Goal: Communication & Community: Answer question/provide support

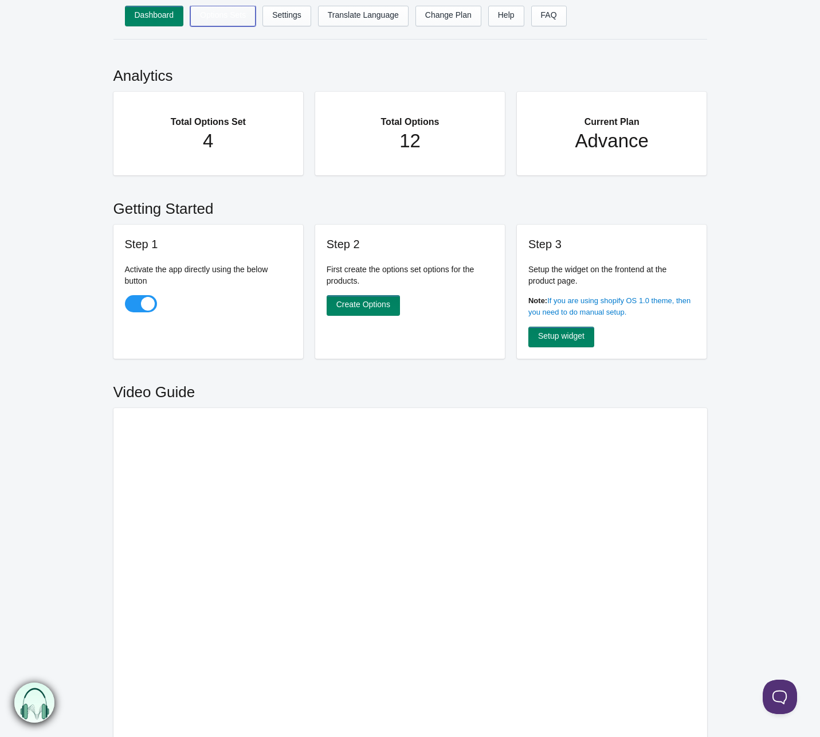
click at [217, 18] on link "Options Sets" at bounding box center [222, 16] width 65 height 21
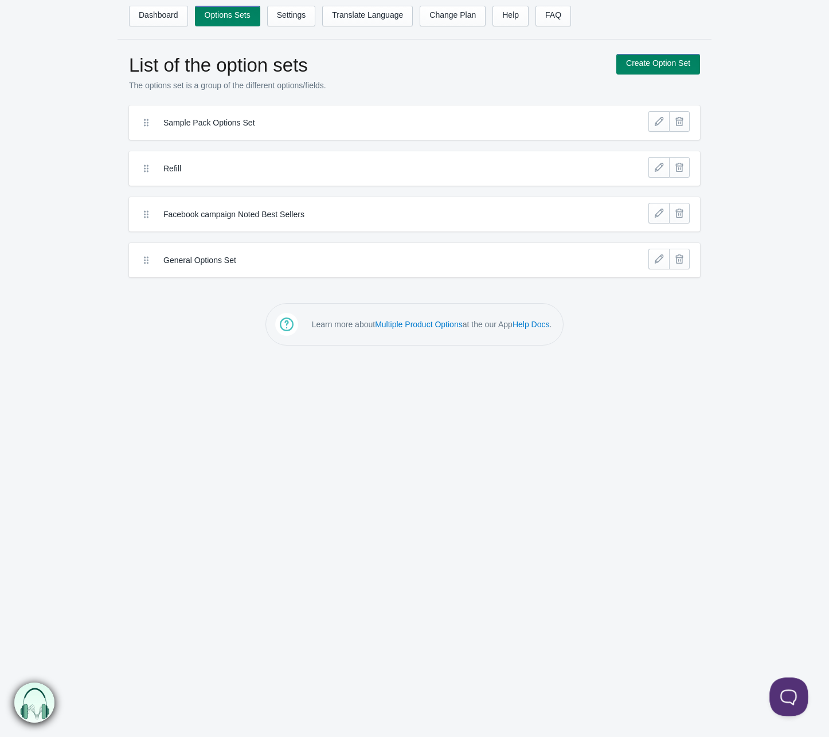
click at [782, 702] on button at bounding box center [786, 695] width 34 height 34
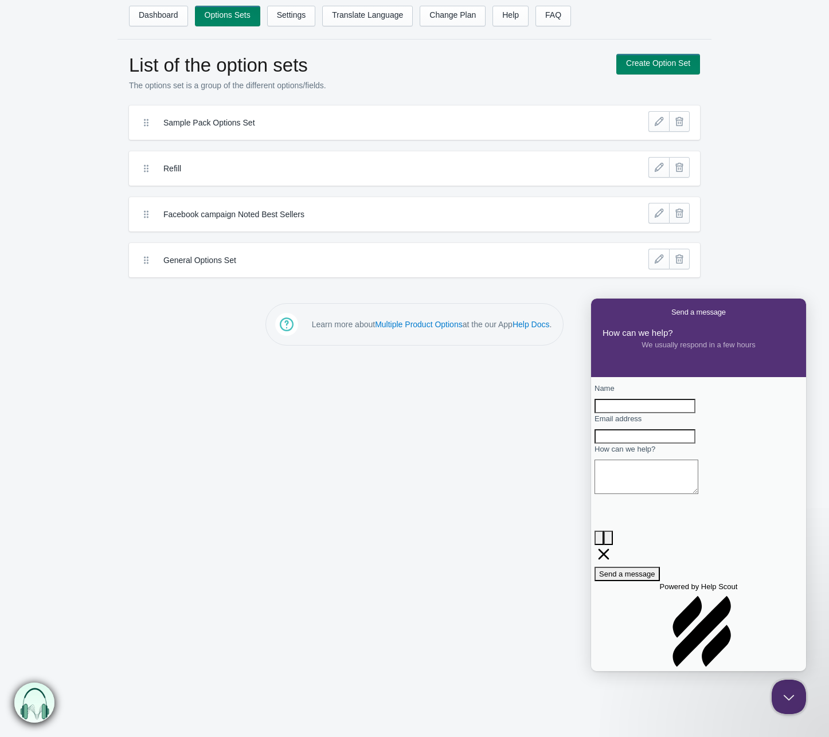
click at [650, 414] on input "Name" at bounding box center [645, 406] width 101 height 15
type input "[PERSON_NAME]"
click at [683, 444] on input "Email address" at bounding box center [645, 436] width 101 height 15
type input "info@aelxandria"
click at [601, 490] on div "Name [PERSON_NAME] Email address info@aelxandria How can we help? image-plus em…" at bounding box center [699, 482] width 208 height 198
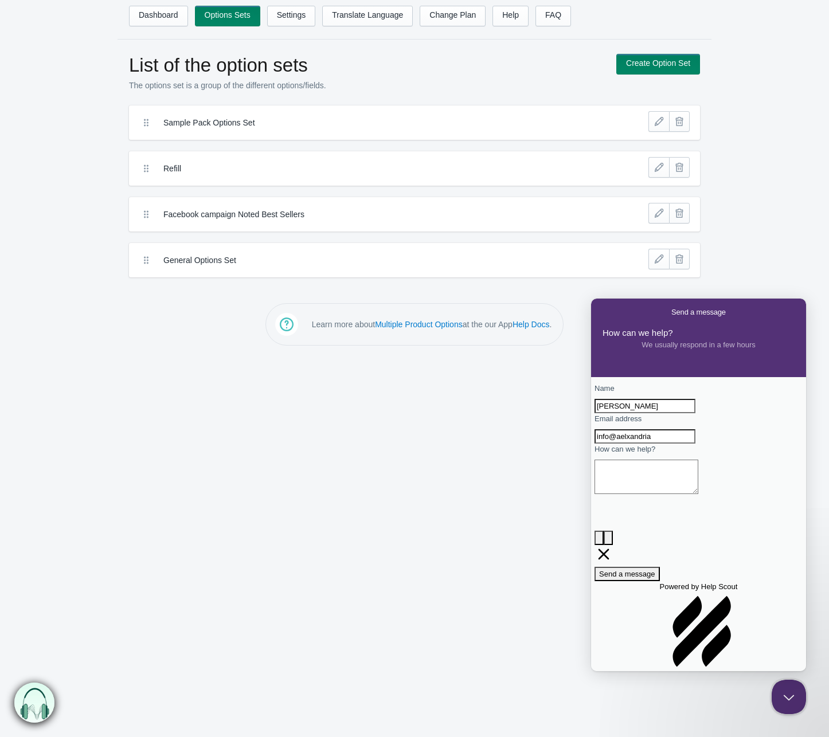
click at [639, 494] on textarea "How can we help?" at bounding box center [647, 477] width 104 height 34
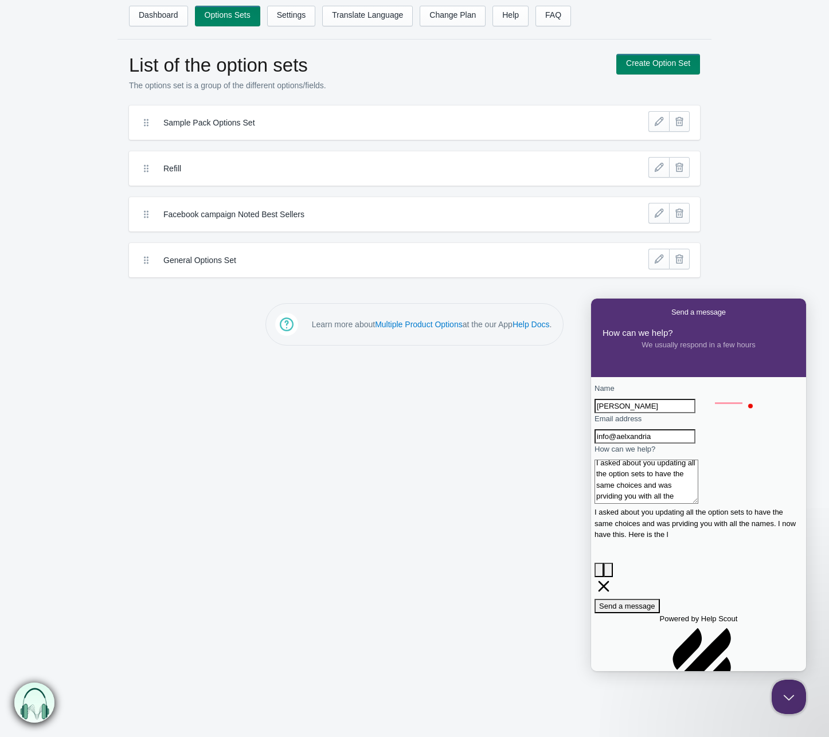
scroll to position [8, 0]
click at [654, 504] on textarea "I asked about you updating all the option sets to have the same choices and was…" at bounding box center [647, 482] width 104 height 44
paste textarea "No problem! Here is the same list, alphabetized for you. 1966 ETE SAUVAGE is an…"
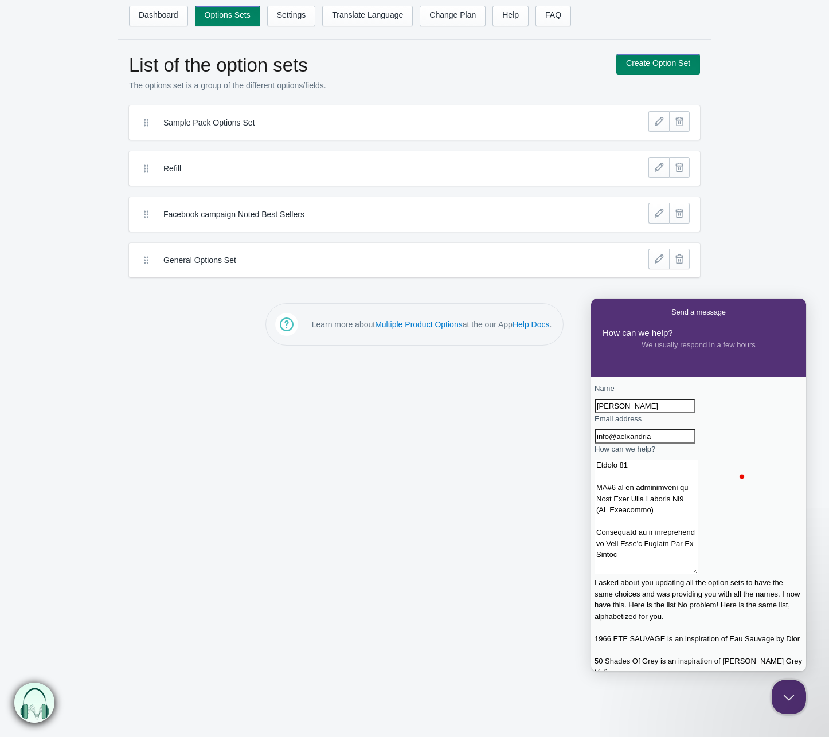
scroll to position [6229, 0]
type textarea "I asked about you updating all the option sets to have the same choices and was…"
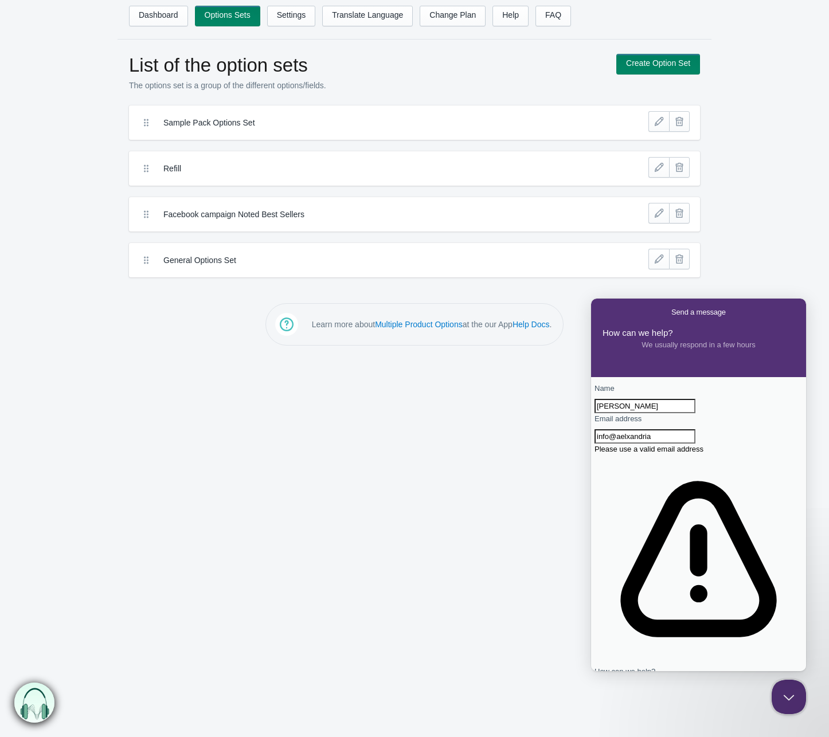
click at [695, 444] on input "info@aelxandria" at bounding box center [645, 436] width 101 height 15
type input "[EMAIL_ADDRESS][DOMAIN_NAME]"
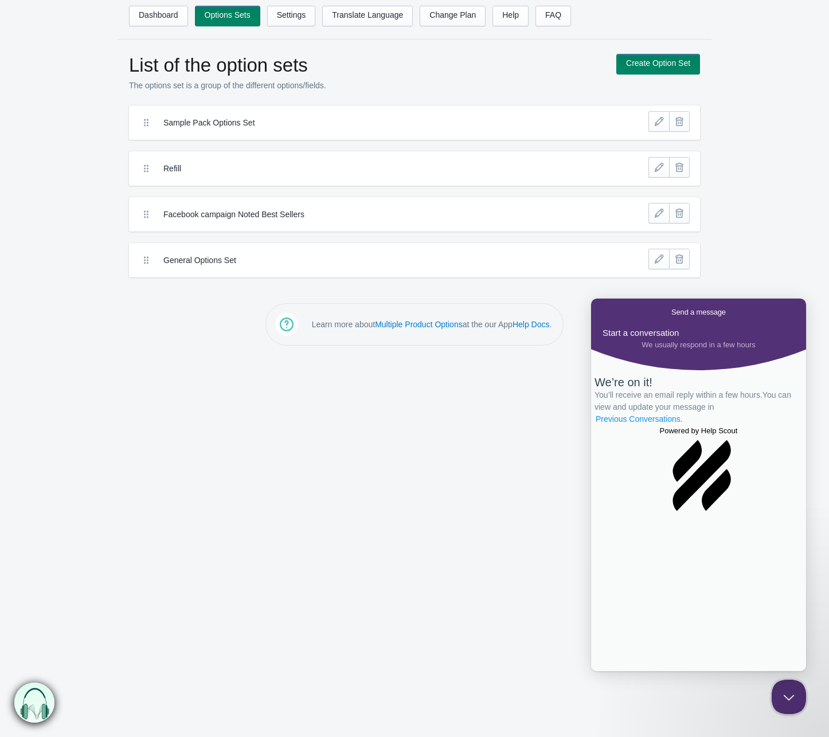
click at [684, 425] on link "Previous Conversations ." at bounding box center [639, 419] width 89 height 12
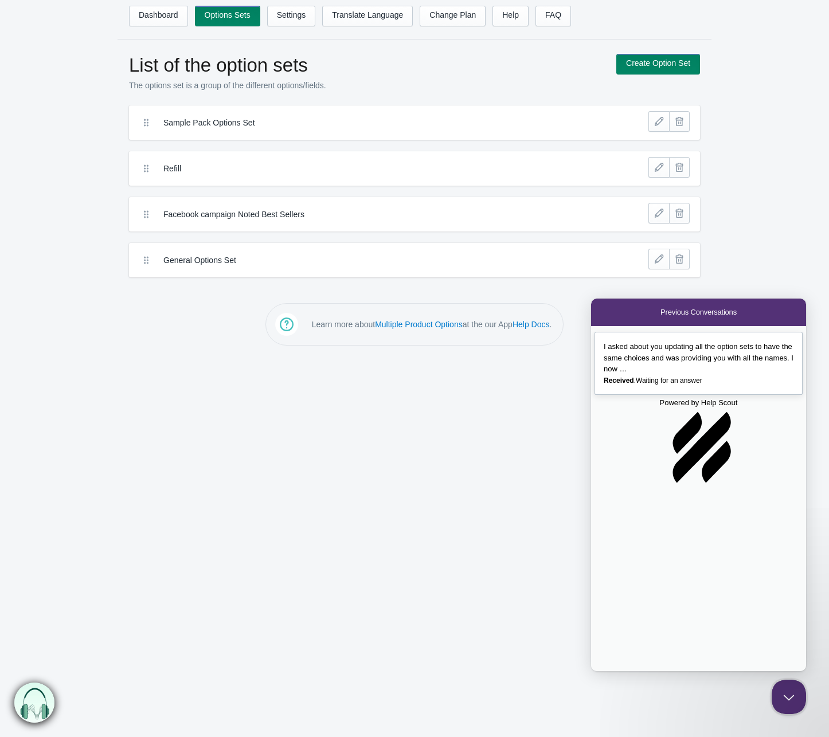
click at [665, 357] on span "I asked about you updating all the option sets to have the same choices and was…" at bounding box center [699, 357] width 190 height 31
type textarea "thats the wrong email, its [EMAIL_ADDRESS][DOMAIN_NAME]"
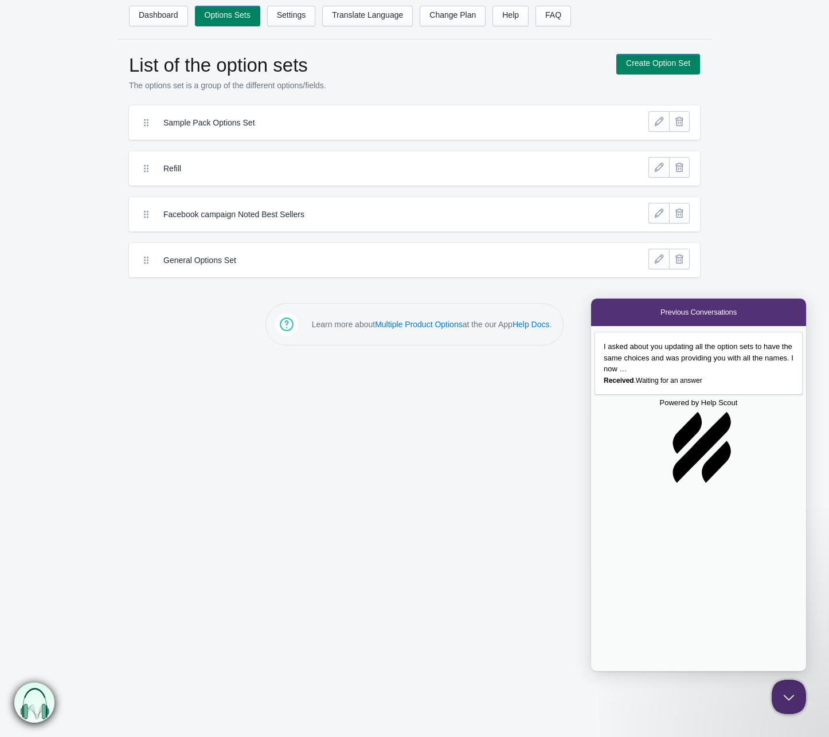
scroll to position [5567, 0]
